Goal: Task Accomplishment & Management: Use online tool/utility

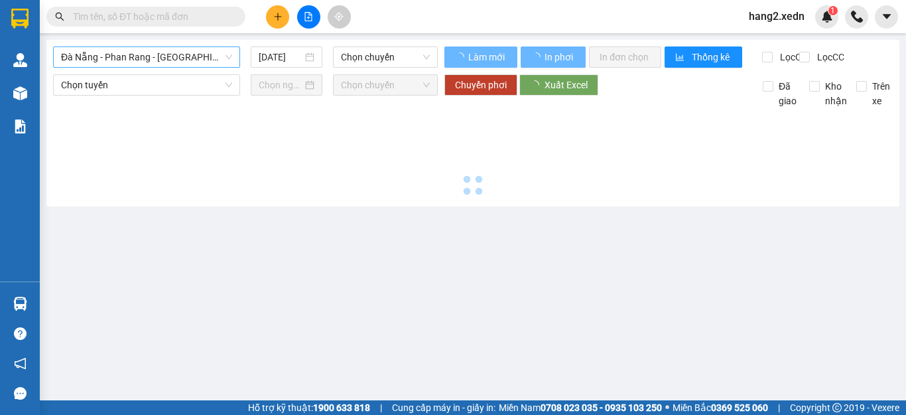
click at [121, 54] on span "Đà Nẵng - Phan Rang - [GEOGRAPHIC_DATA]" at bounding box center [146, 57] width 171 height 20
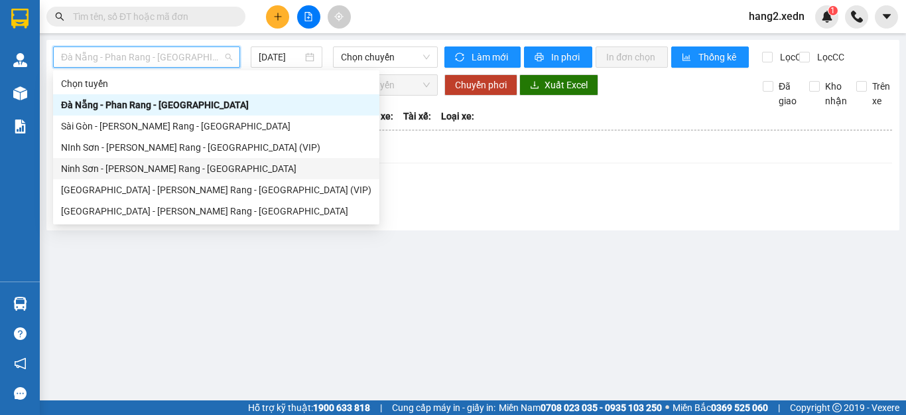
click at [133, 167] on div "Ninh Sơn - [PERSON_NAME] Rang - [GEOGRAPHIC_DATA]" at bounding box center [216, 168] width 310 height 15
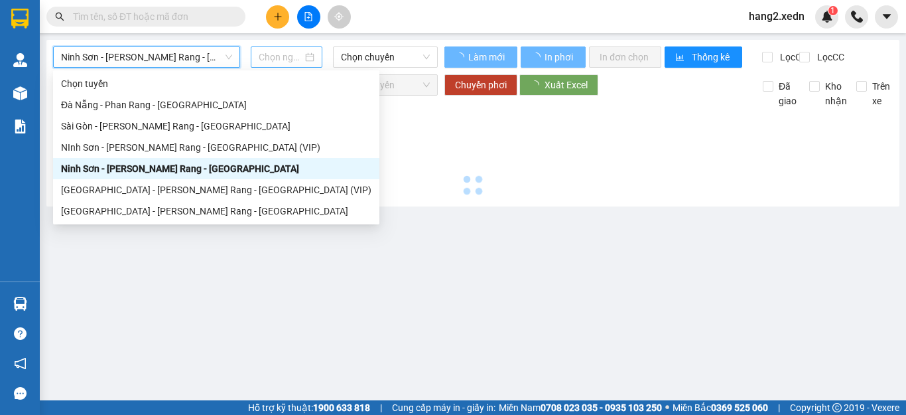
type input "[DATE]"
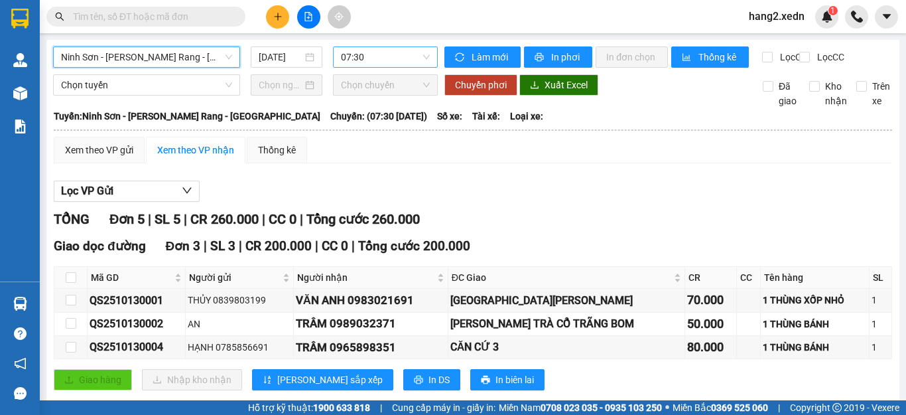
click at [376, 54] on span "07:30" at bounding box center [385, 57] width 89 height 20
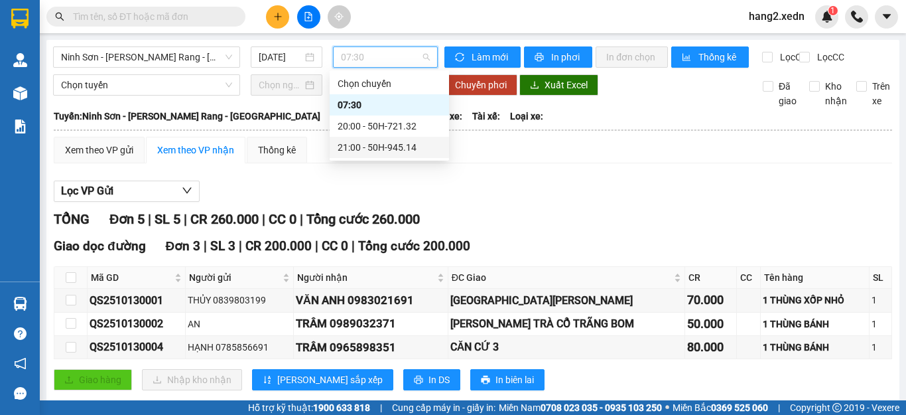
click at [382, 141] on div "21:00 - 50H-945.14" at bounding box center [389, 147] width 103 height 15
